Goal: Obtain resource: Obtain resource

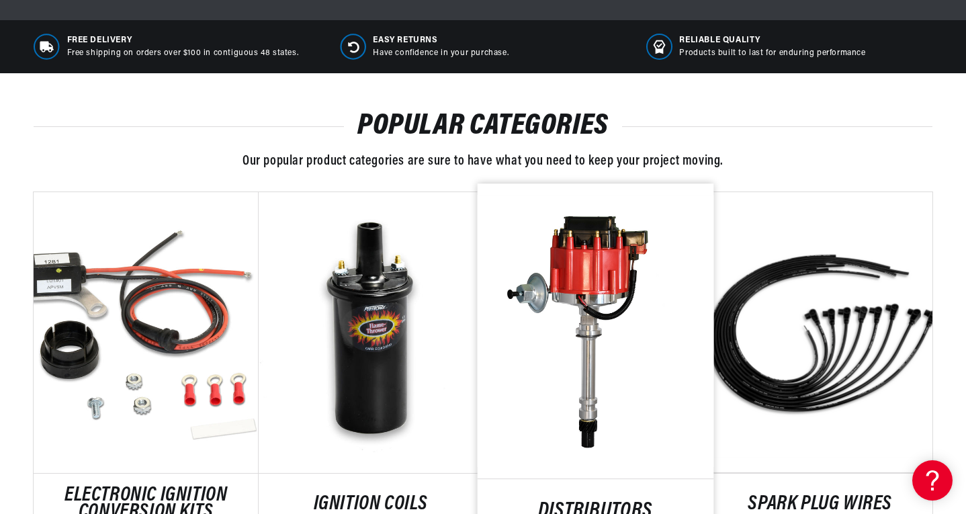
scroll to position [739, 0]
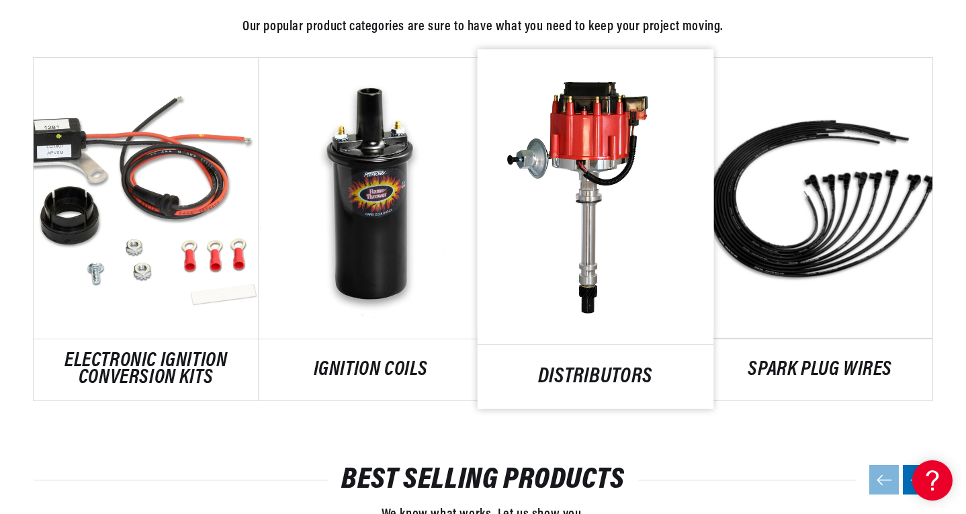
click at [596, 368] on link "DISTRIBUTORS" at bounding box center [596, 377] width 236 height 18
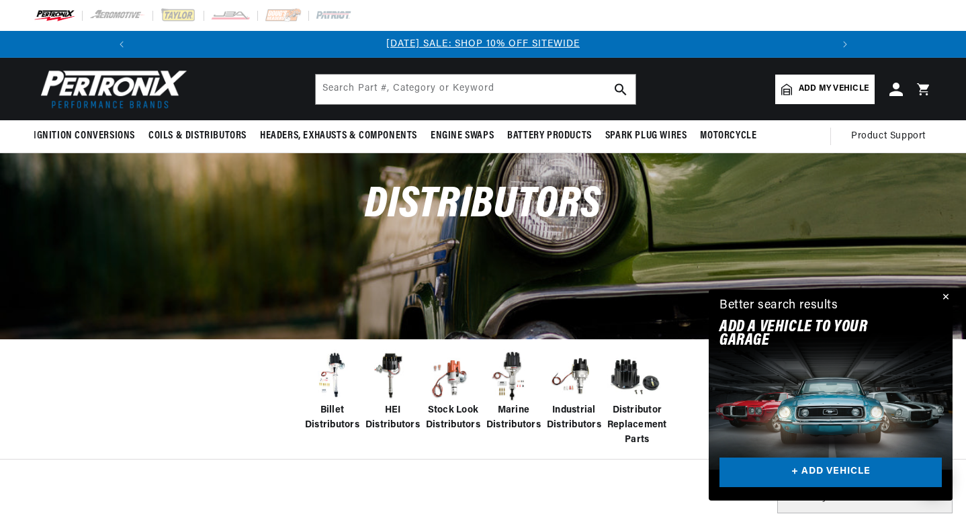
click at [340, 406] on span "Billet Distributors" at bounding box center [332, 418] width 54 height 30
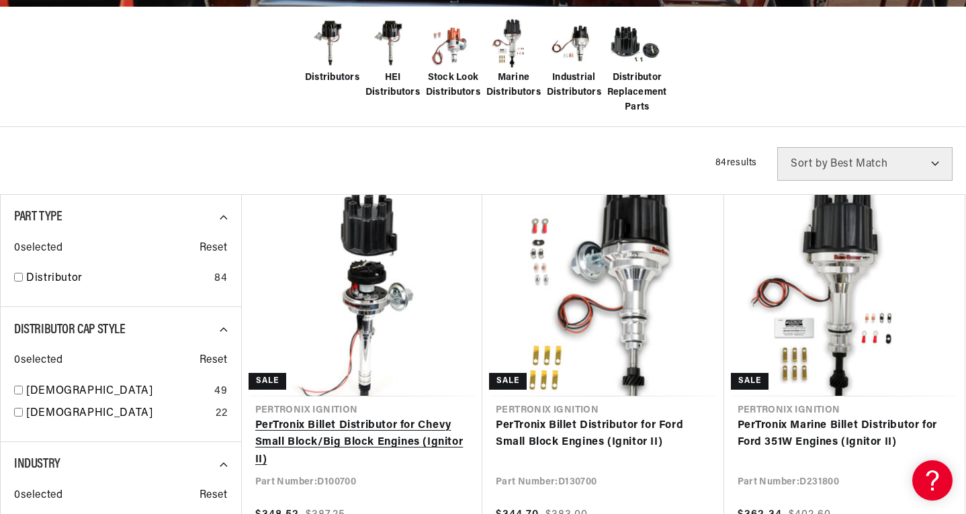
scroll to position [336, 0]
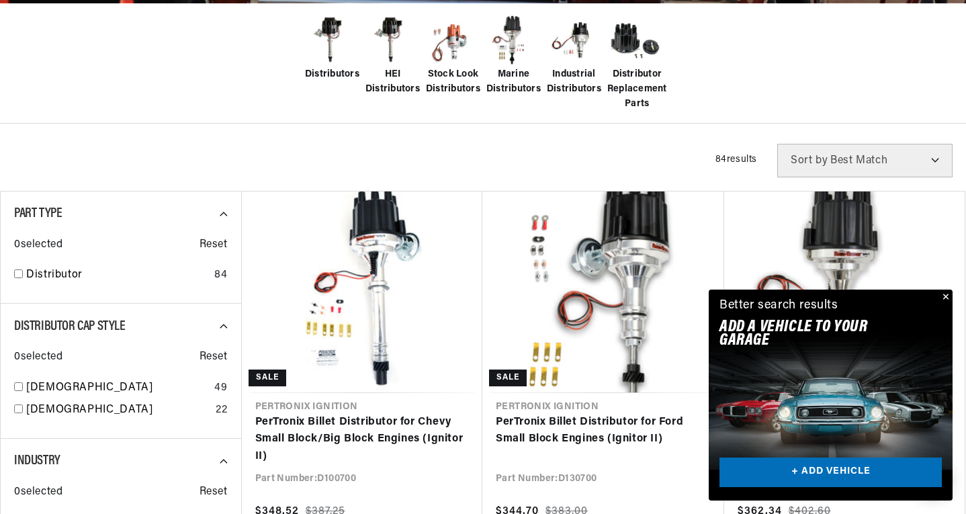
click at [940, 294] on button "Close" at bounding box center [945, 298] width 16 height 16
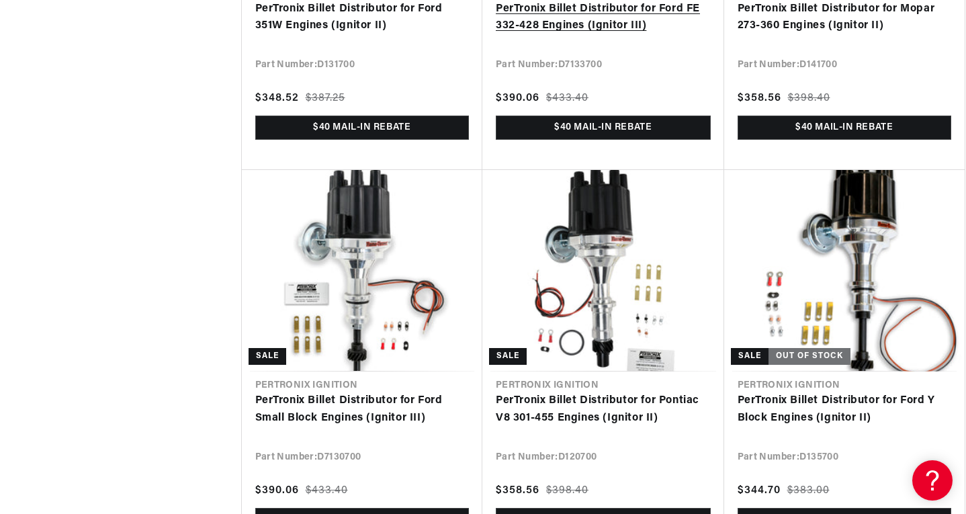
scroll to position [1545, 0]
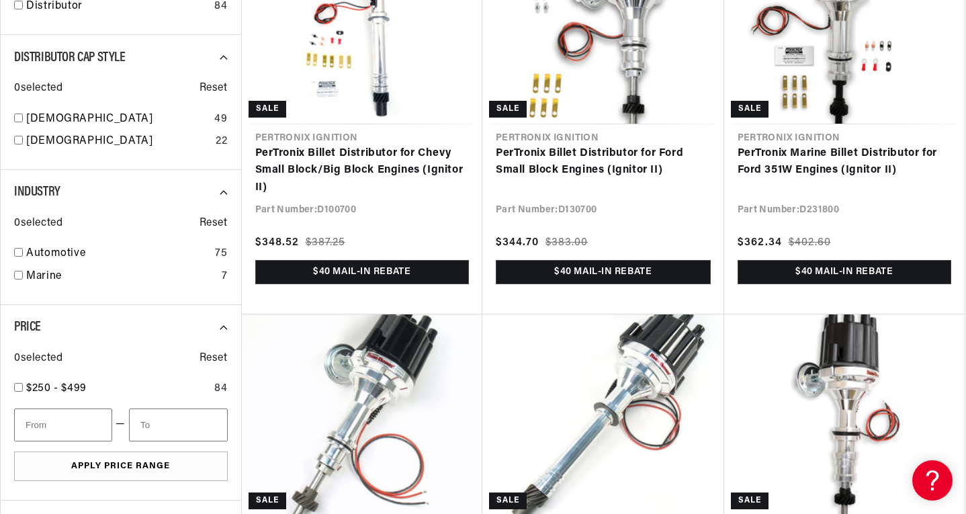
scroll to position [0, 718]
click at [15, 253] on input "checkbox" at bounding box center [18, 252] width 9 height 9
checkbox input "true"
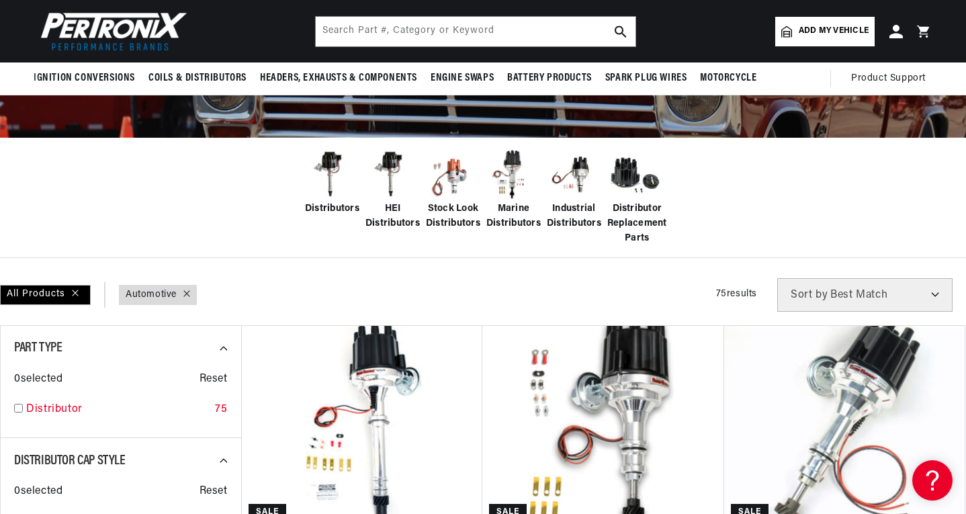
click at [17, 408] on input "checkbox" at bounding box center [18, 408] width 9 height 9
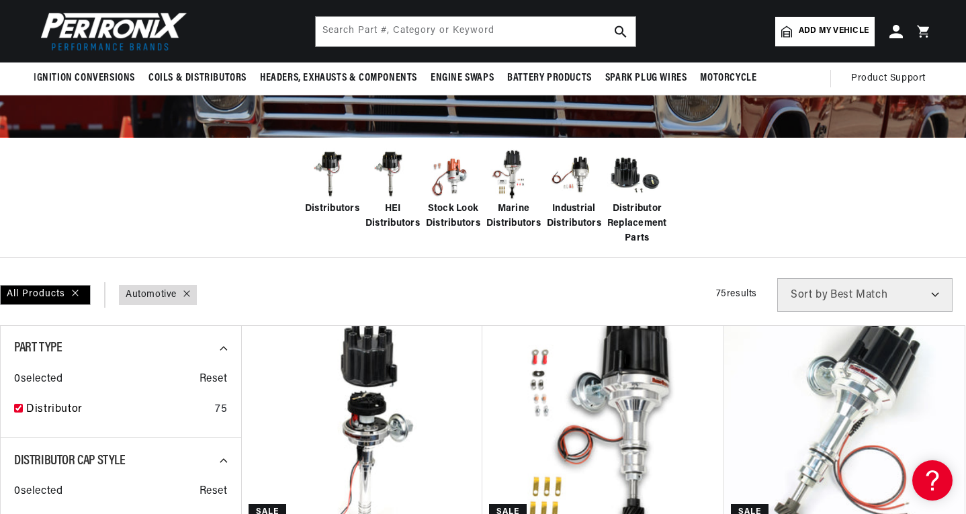
checkbox input "true"
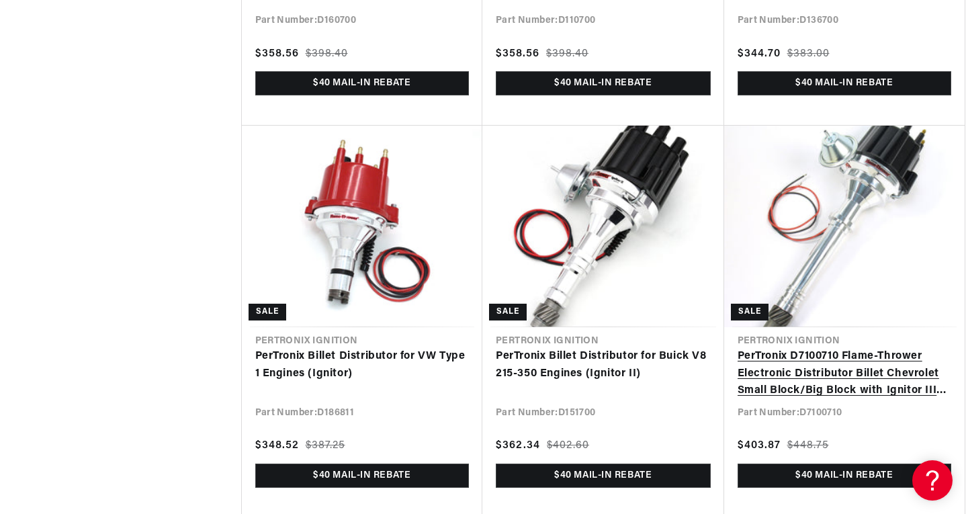
click at [880, 370] on link "PerTronix D7100710 Flame-Thrower Electronic Distributor Billet Chevrolet Small …" at bounding box center [845, 374] width 214 height 52
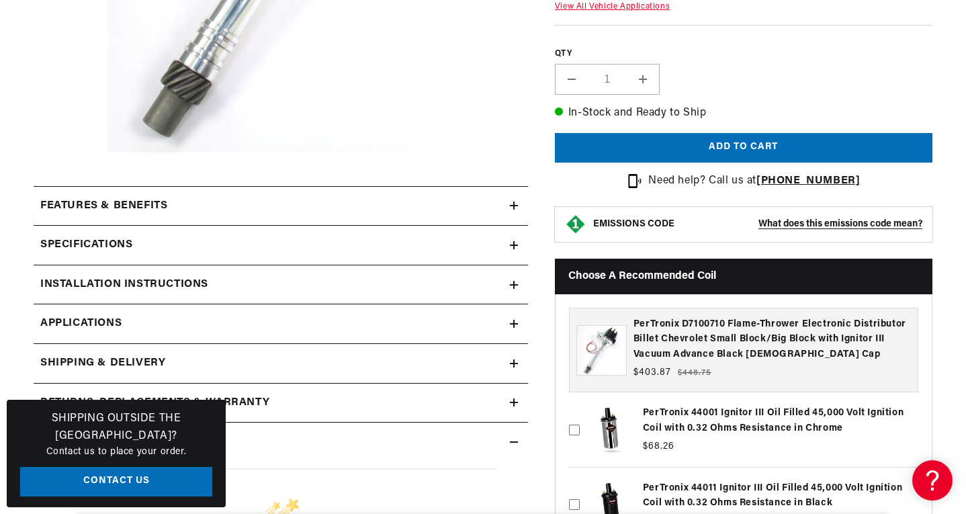
click at [515, 288] on icon at bounding box center [514, 285] width 8 height 8
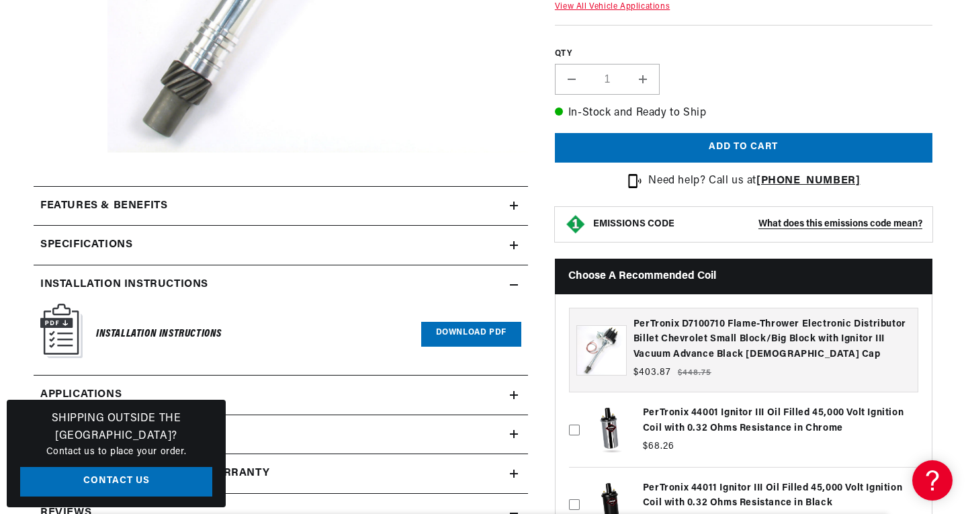
scroll to position [0, 718]
click at [497, 335] on link "Download PDF" at bounding box center [471, 334] width 100 height 25
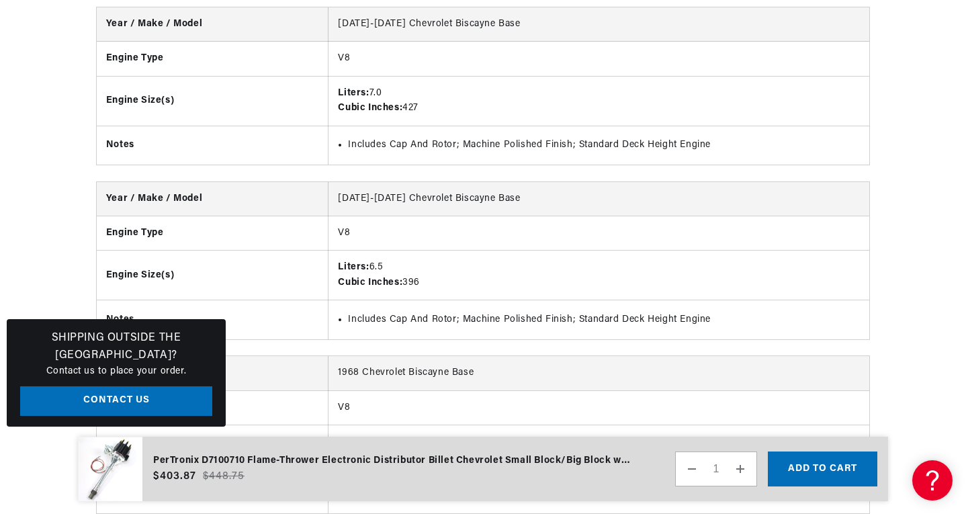
scroll to position [0, 0]
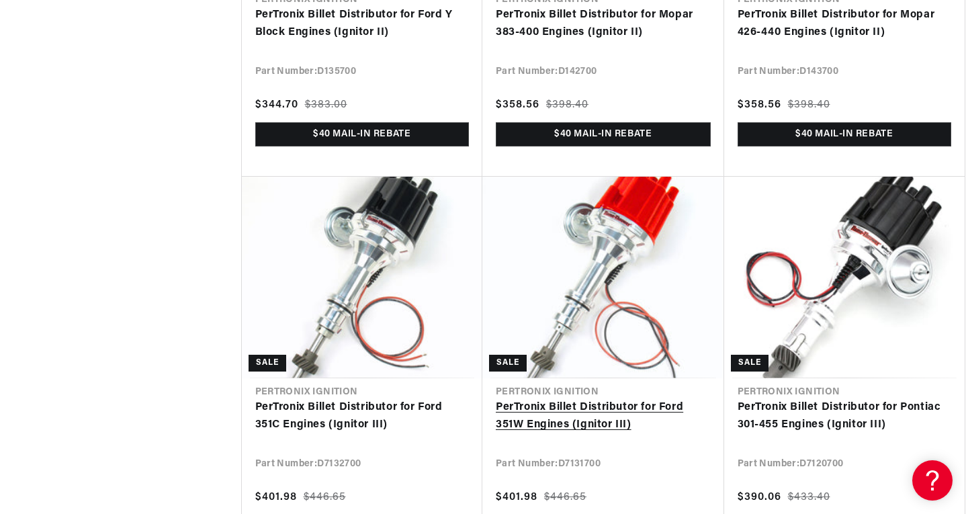
scroll to position [2020, 0]
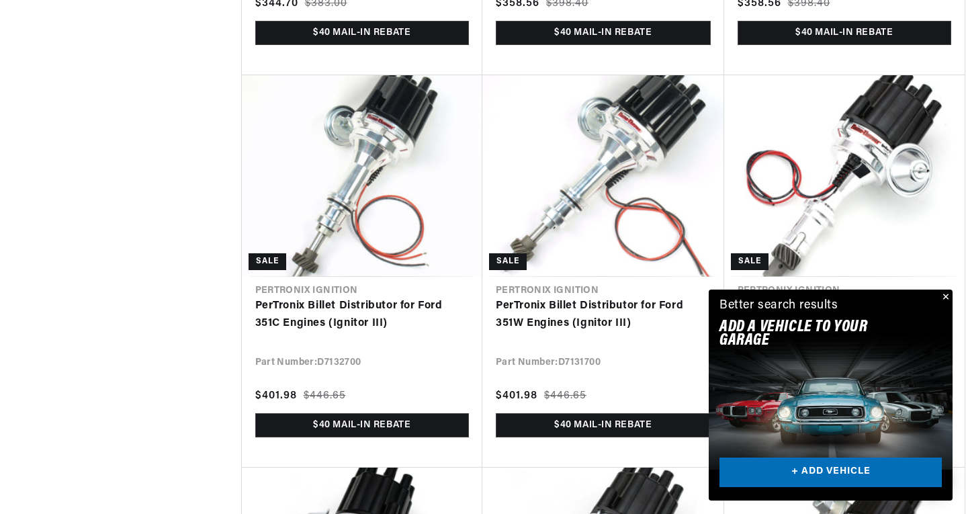
click at [944, 297] on button "Close" at bounding box center [945, 298] width 16 height 16
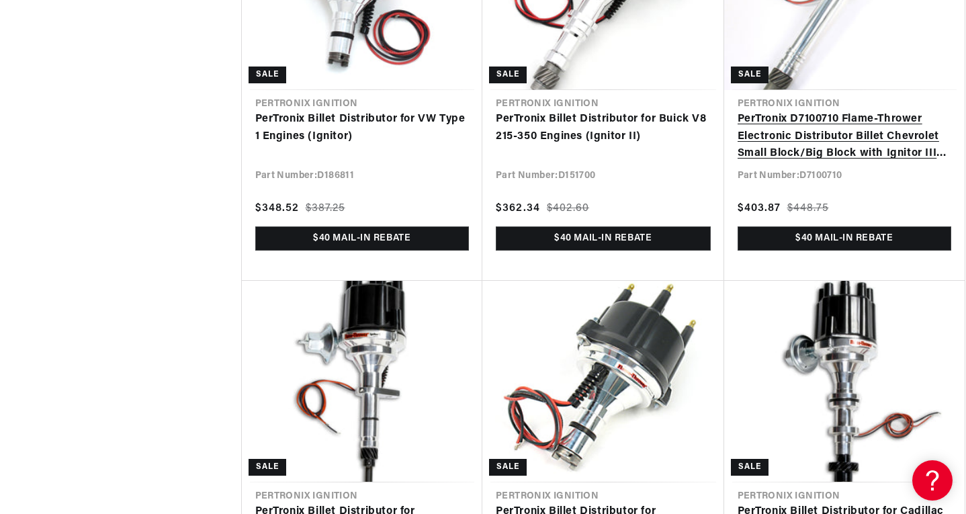
scroll to position [0, 718]
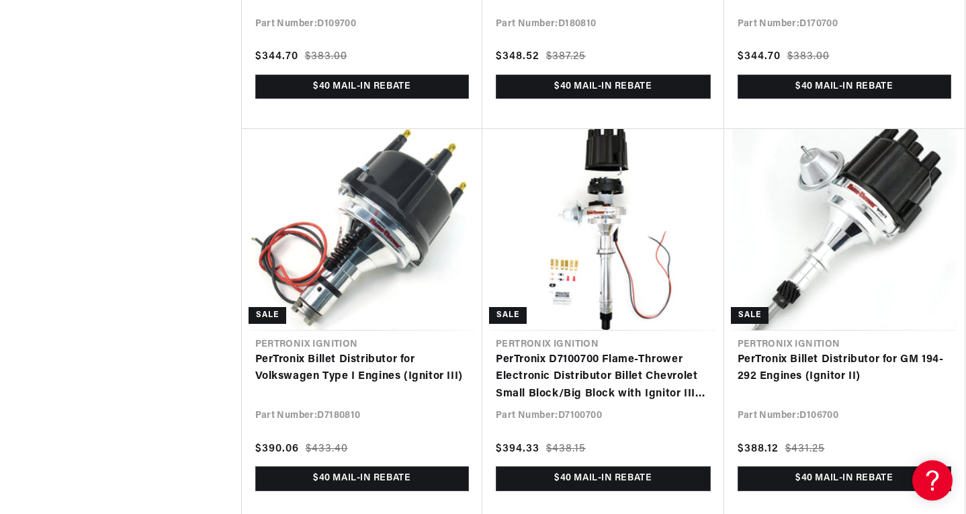
scroll to position [3566, 0]
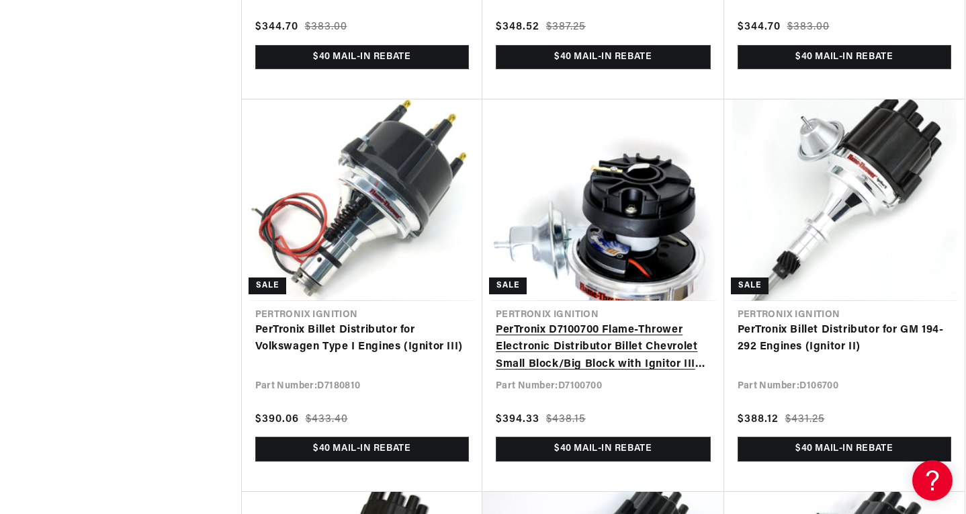
click at [642, 361] on link "PerTronix D7100700 Flame-Thrower Electronic Distributor Billet Chevrolet Small …" at bounding box center [603, 348] width 215 height 52
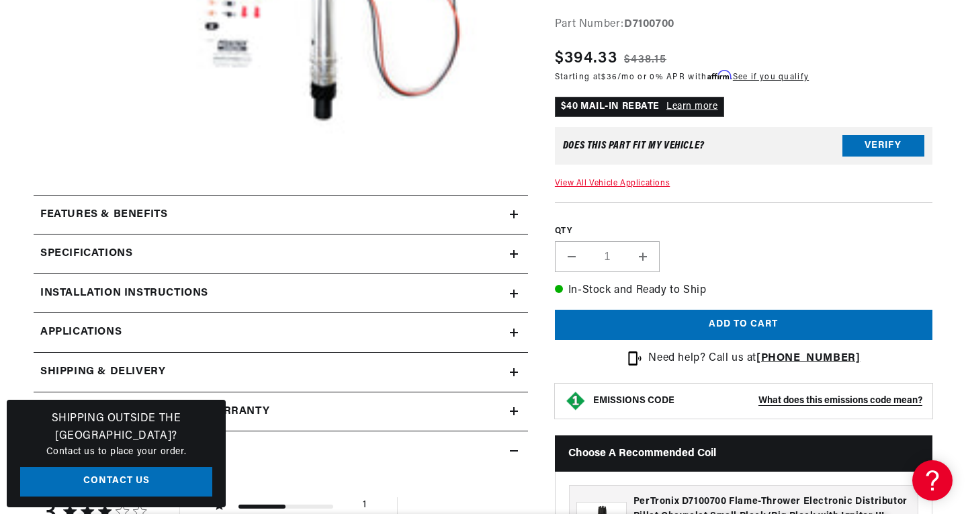
scroll to position [470, 0]
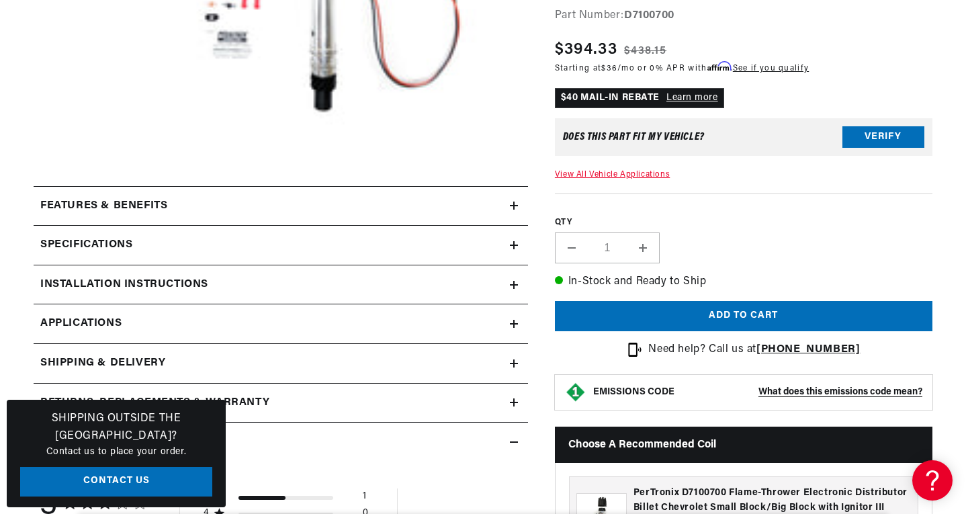
click at [511, 245] on icon at bounding box center [514, 245] width 8 height 0
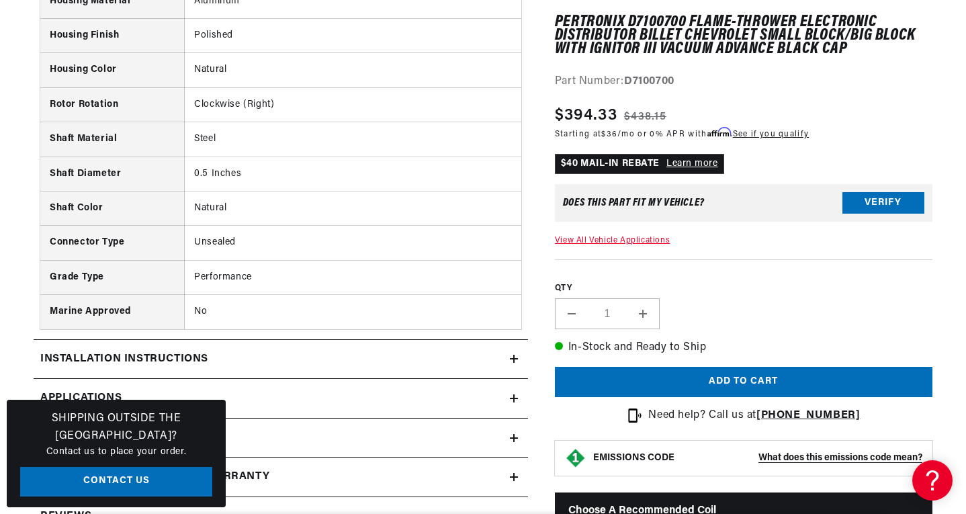
scroll to position [1545, 0]
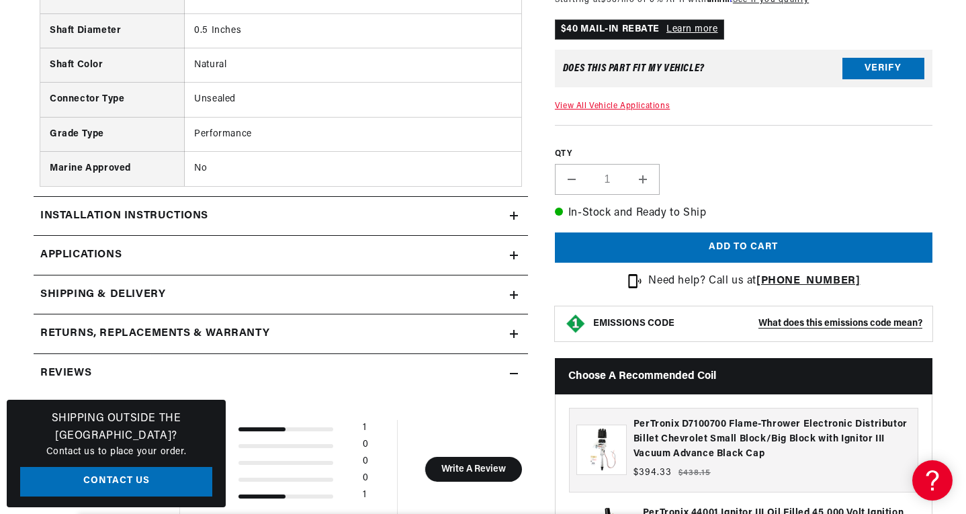
click at [506, 212] on div "Installation instructions" at bounding box center [272, 216] width 476 height 17
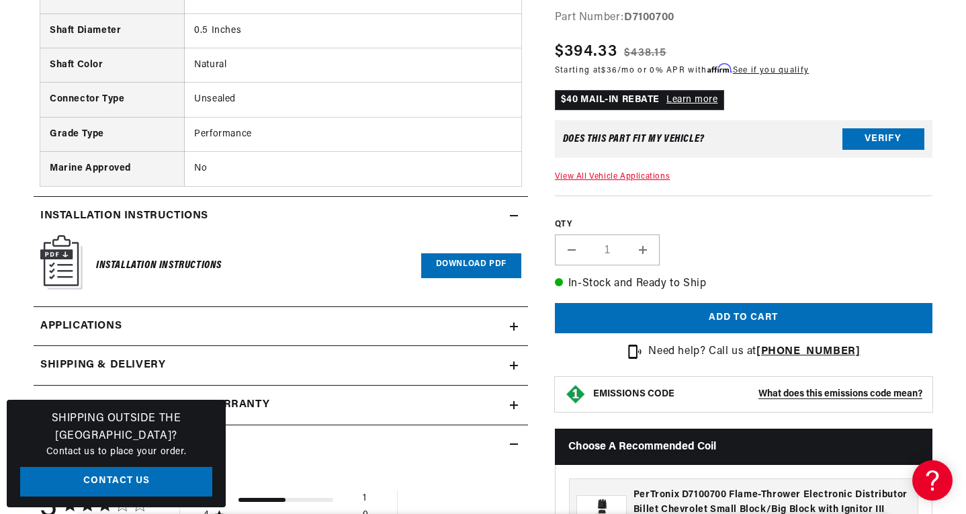
click at [466, 268] on link "Download PDF" at bounding box center [471, 265] width 100 height 25
